Goal: Information Seeking & Learning: Find specific fact

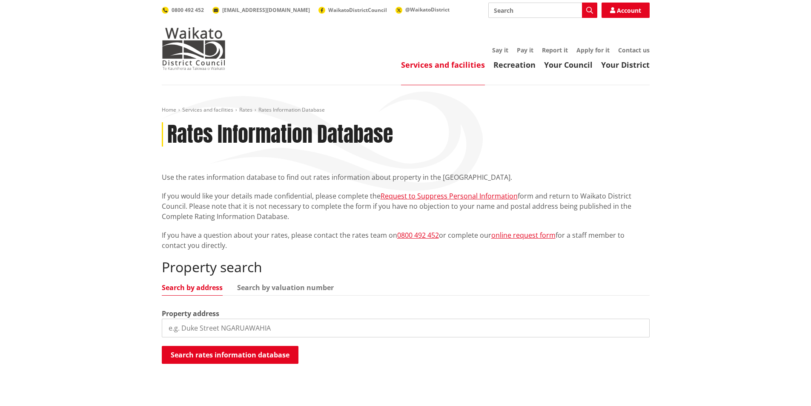
click at [295, 332] on input "search" at bounding box center [406, 327] width 488 height 19
type input "39 te awa road"
click at [248, 347] on button "Search rates information database" at bounding box center [230, 355] width 137 height 18
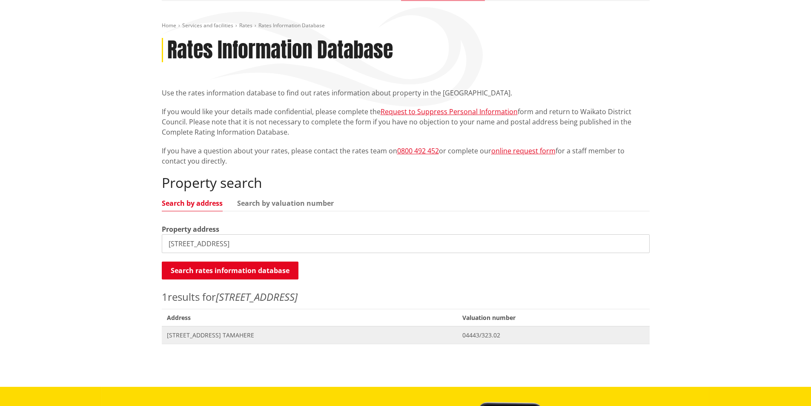
scroll to position [85, 0]
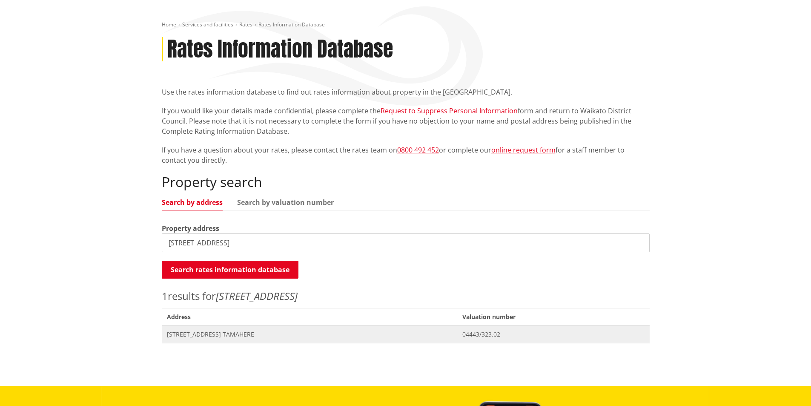
click at [212, 335] on span "[STREET_ADDRESS] TAMAHERE" at bounding box center [309, 334] width 285 height 9
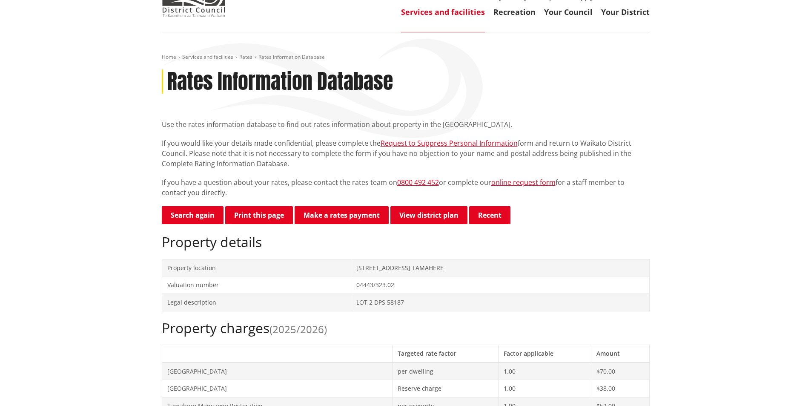
scroll to position [43, 0]
